Goal: Task Accomplishment & Management: Complete application form

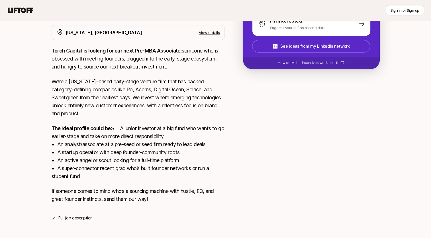
scroll to position [115, 0]
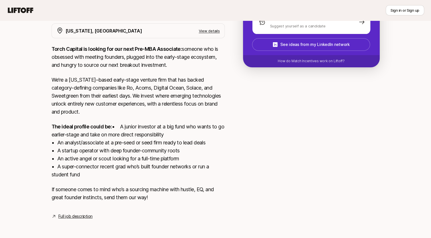
click at [70, 217] on link "Full job description" at bounding box center [75, 216] width 34 height 7
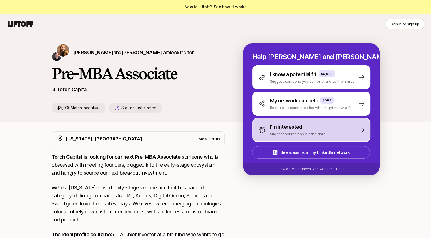
click at [341, 125] on div "I'm interested! Suggest yourself as a candidate" at bounding box center [312, 130] width 118 height 24
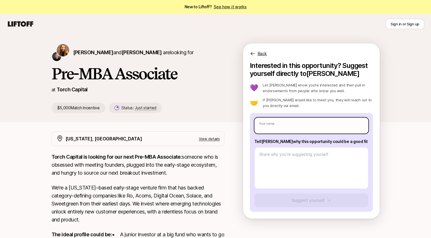
click at [310, 123] on input "text" at bounding box center [312, 125] width 114 height 16
